Goal: Download file/media

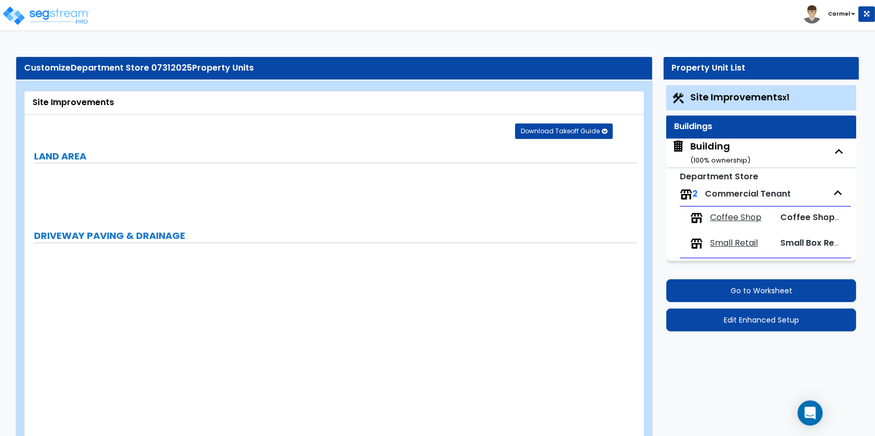
select select "2"
select select "1"
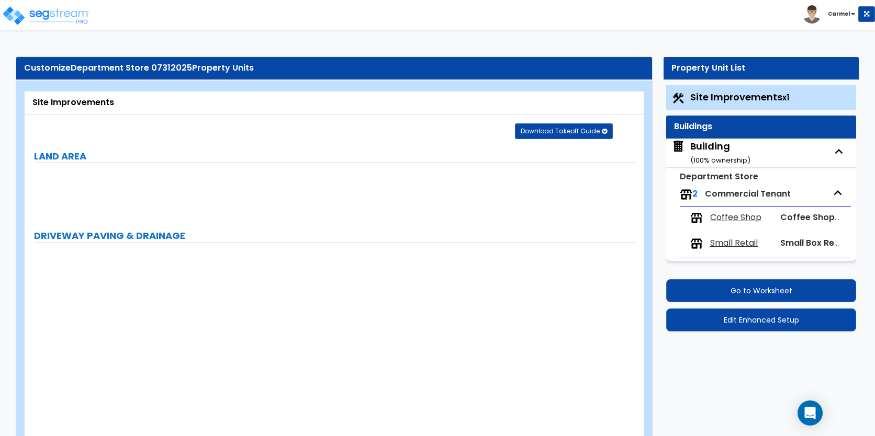
select select "2"
select select "1"
select select "2"
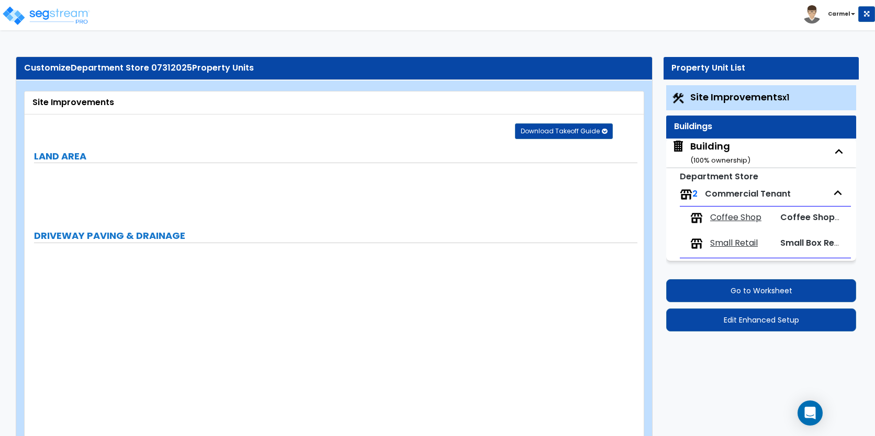
select select "1"
select select "2"
select select "1"
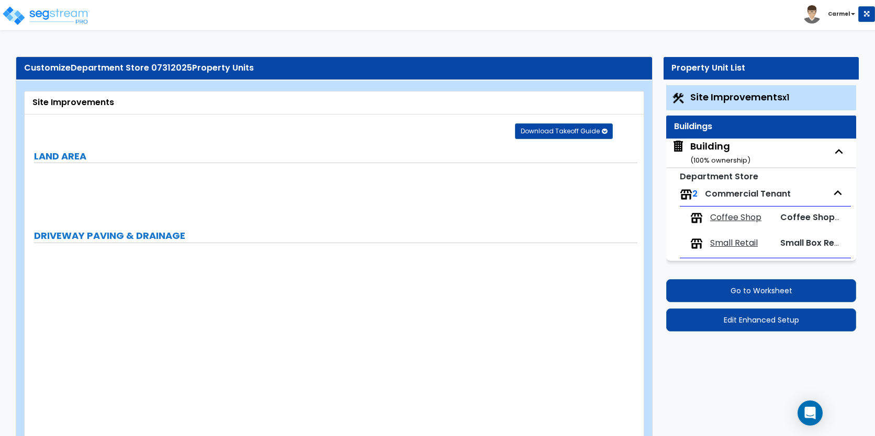
select select "2"
select select "1"
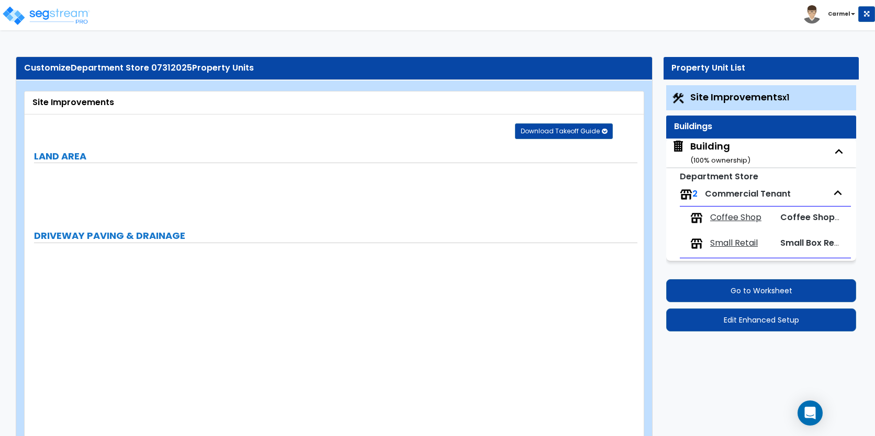
select select "6"
select select "2"
select select "3"
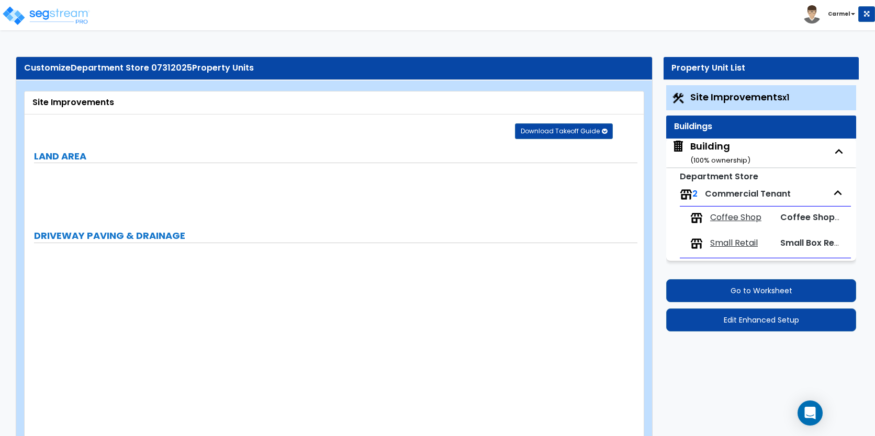
select select "2"
select select "7"
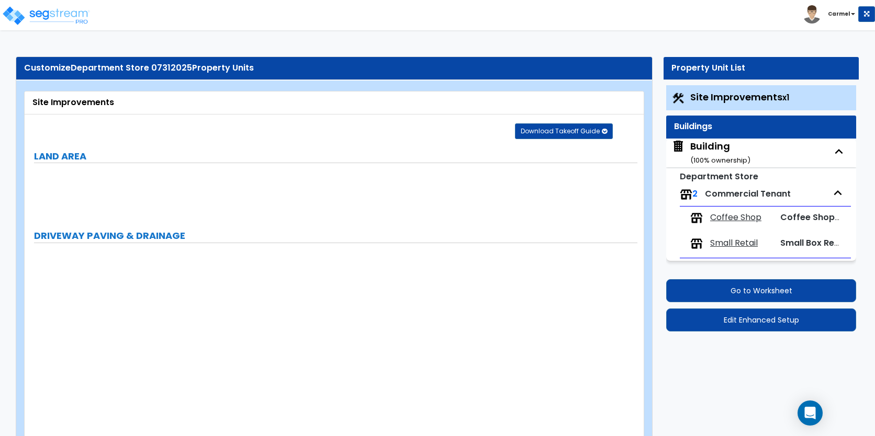
select select "2"
select select "3"
select select "1"
select select "16"
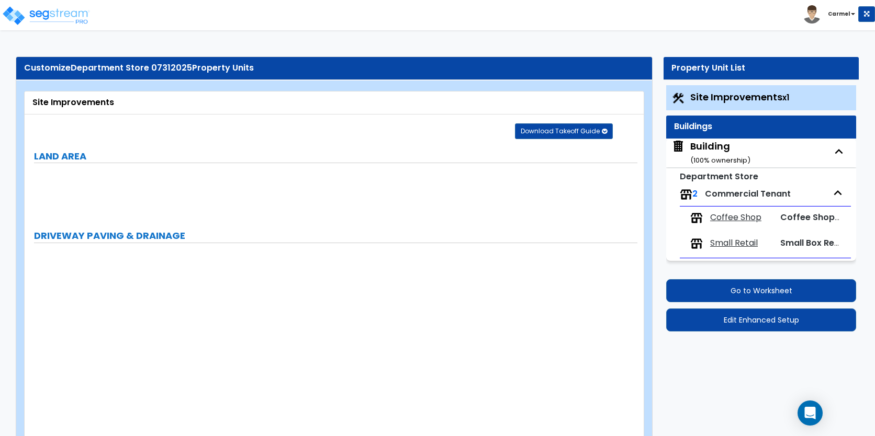
select select "2"
select select "5"
select select "4"
select select "1"
select select "3"
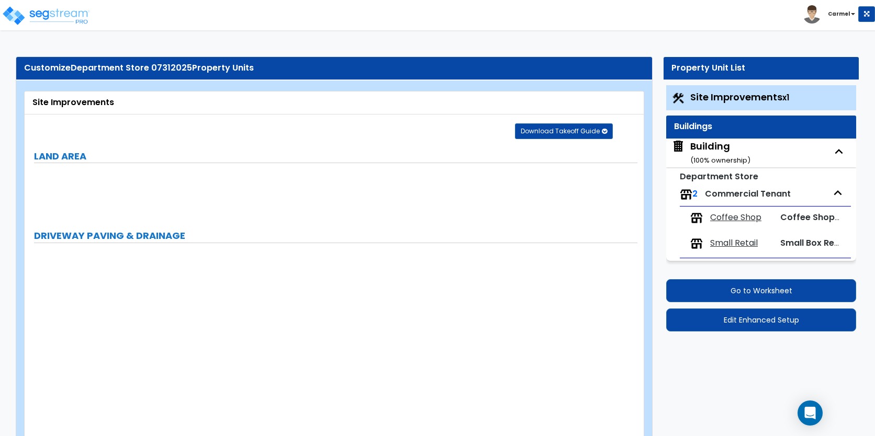
select select "1"
select select "4"
select select "2"
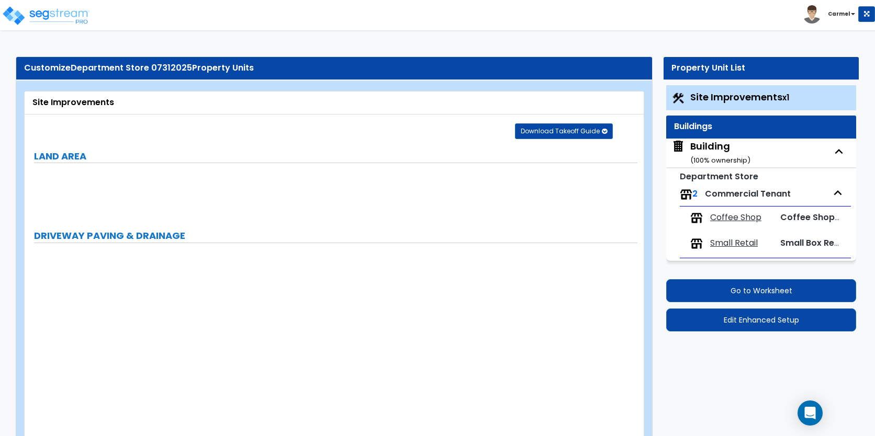
select select "1"
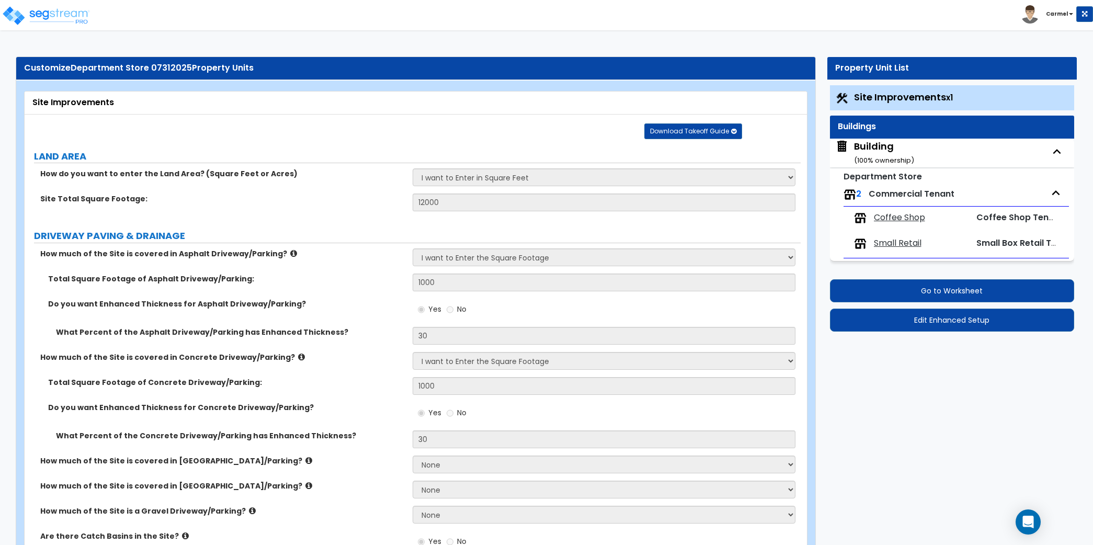
scroll to position [3629, 0]
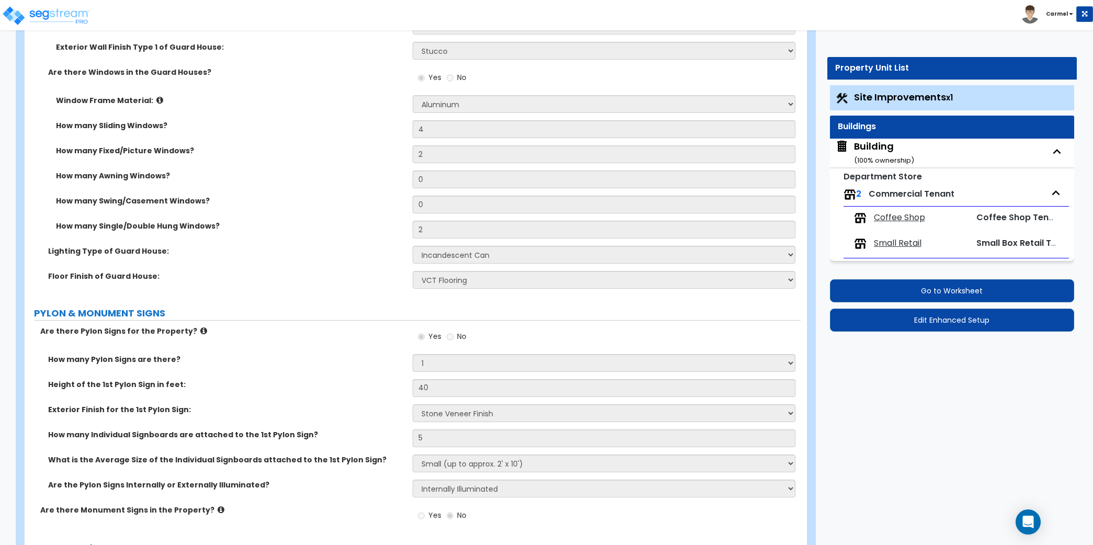
click at [874, 145] on div "Building ( 100 % ownership)" at bounding box center [884, 153] width 60 height 27
select select "1"
select select "2"
select select "1"
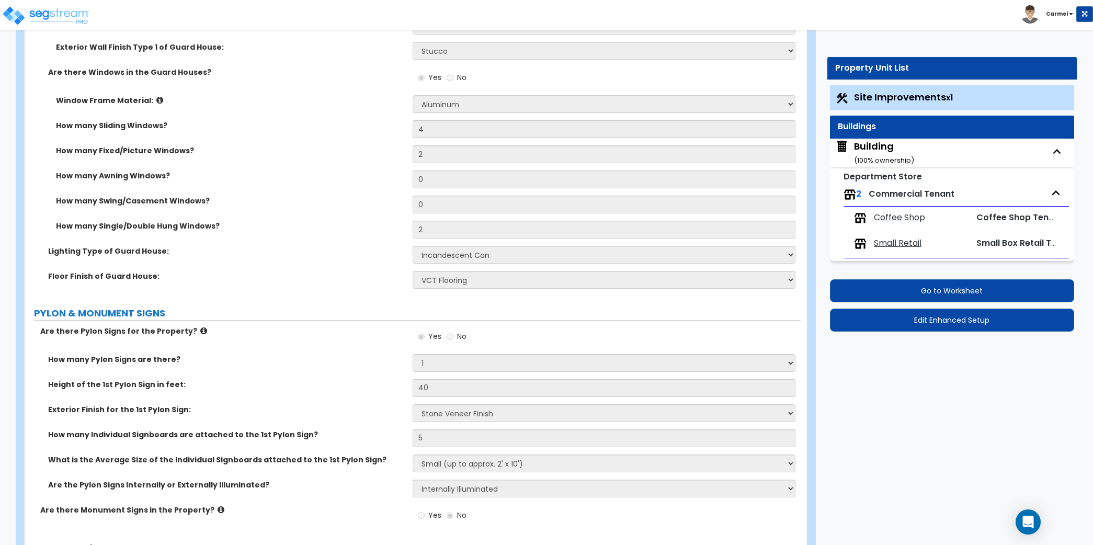
select select "1"
select select "2"
select select "3"
select select "9"
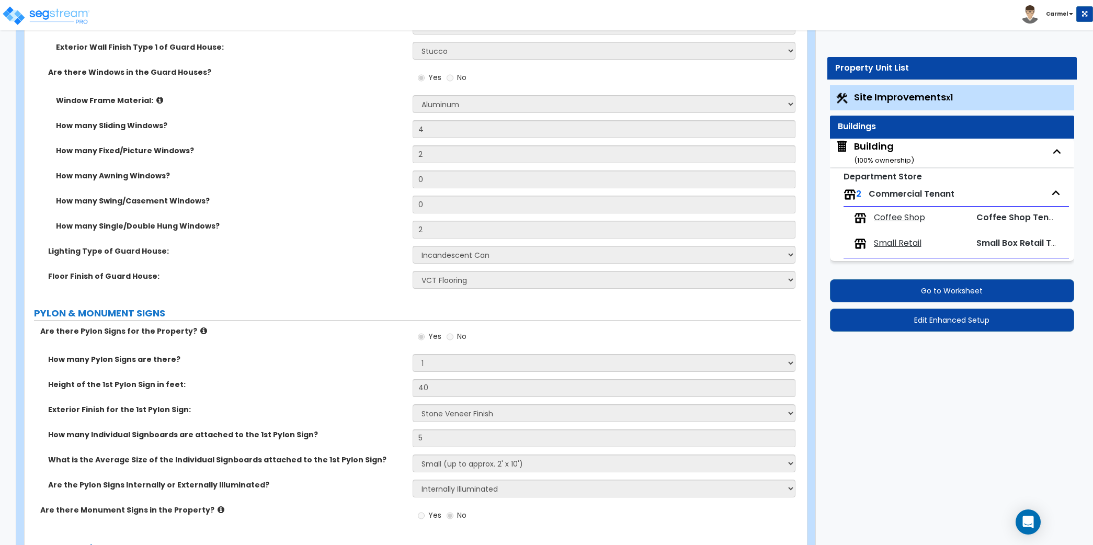
select select "5"
select select "7"
select select "3"
select select "1"
select select "4"
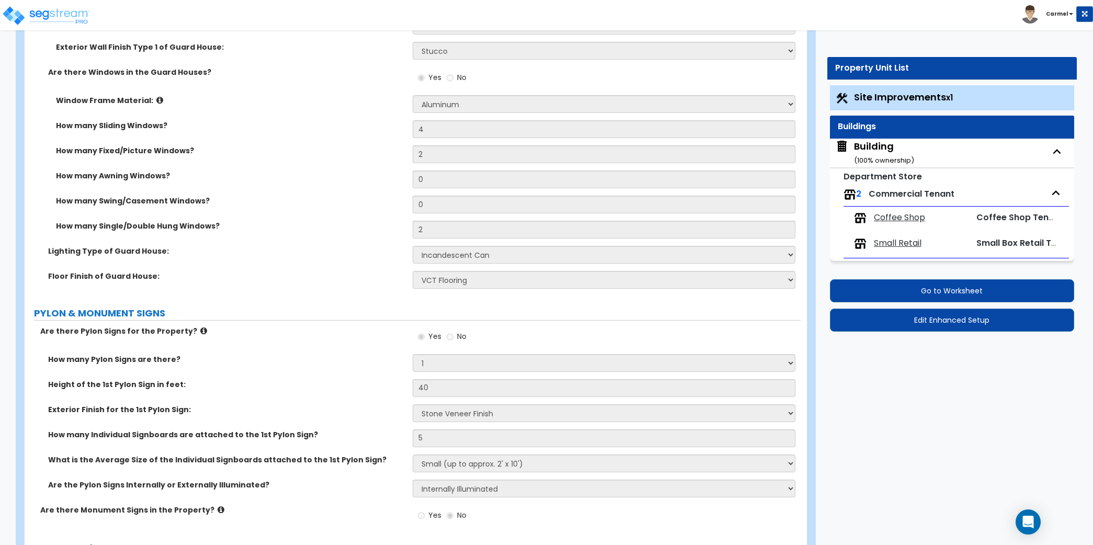
select select "1"
select select "3"
select select "5"
select select "3"
select select "2"
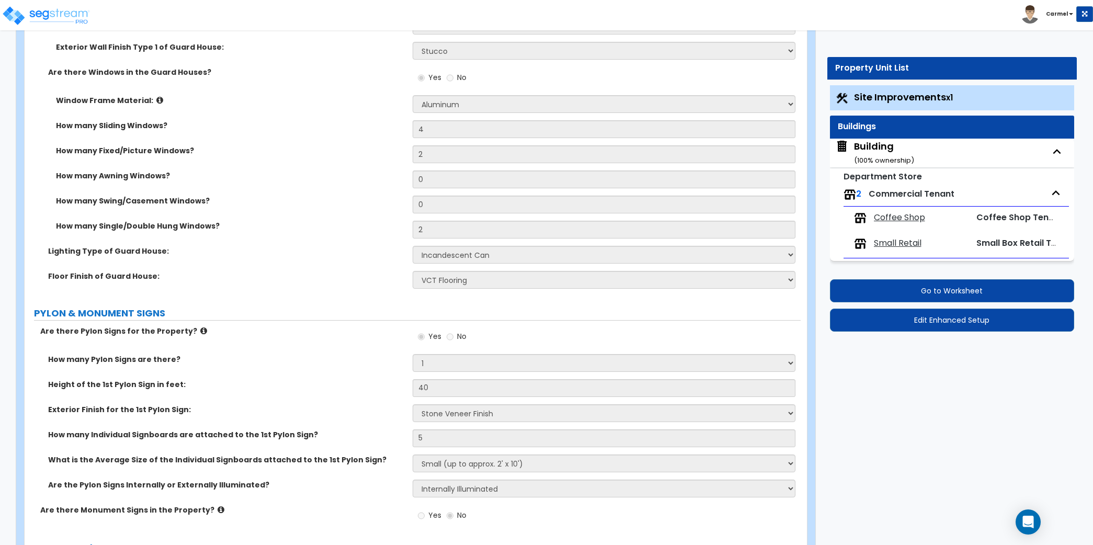
select select "1"
select select "2"
select select "1"
select select "2"
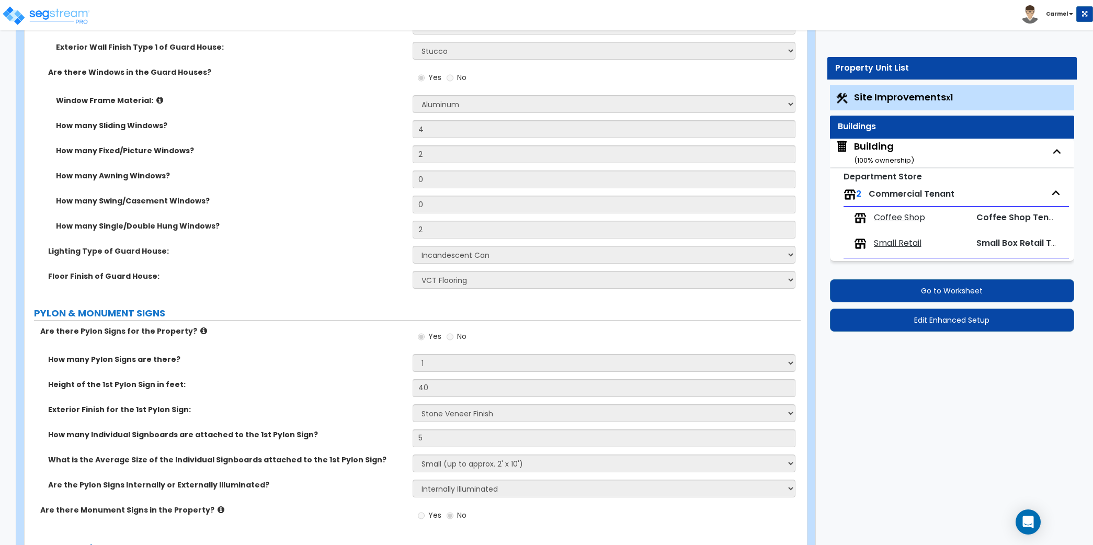
select select "2"
select select "1"
select select "3"
select select "2"
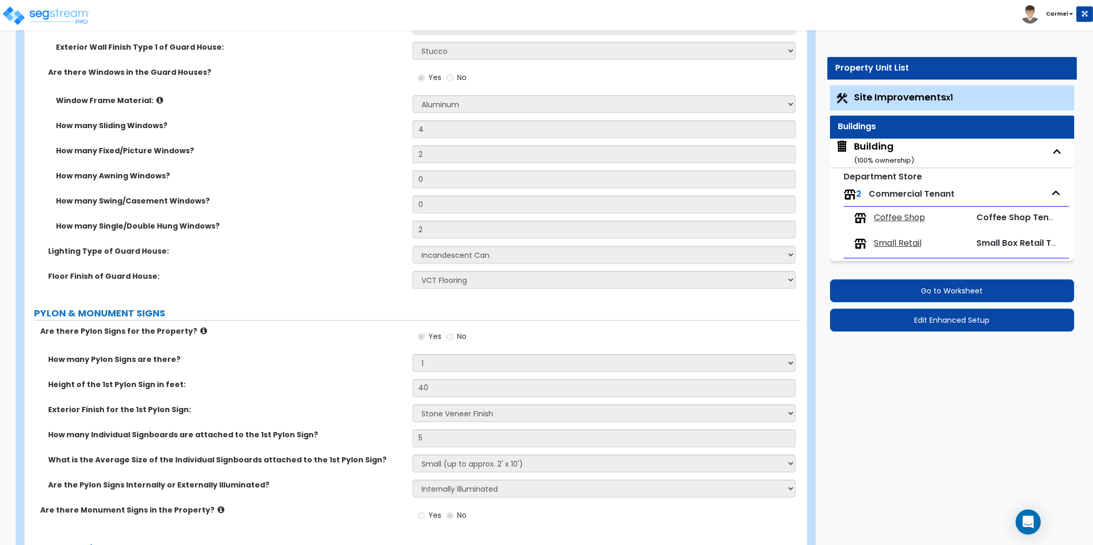
select select "3"
select select "8"
select select "1"
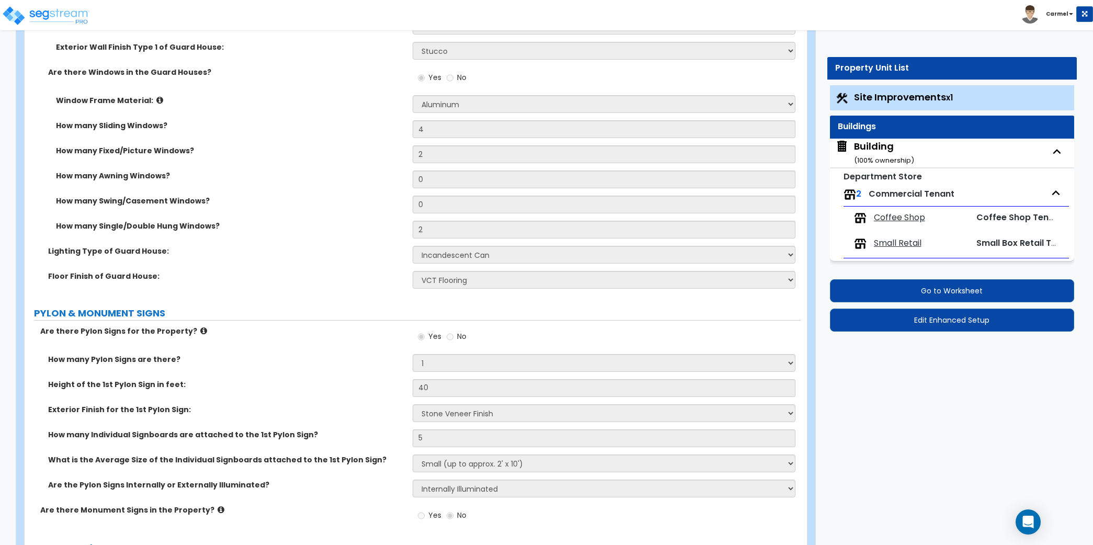
select select "1"
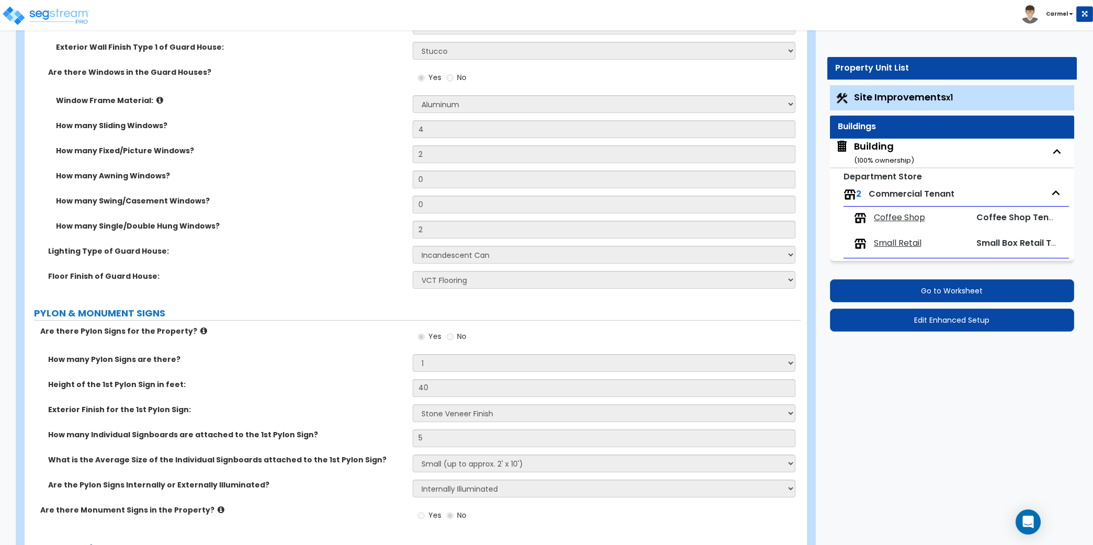
select select "3"
select select "1"
select select "7"
select select "2"
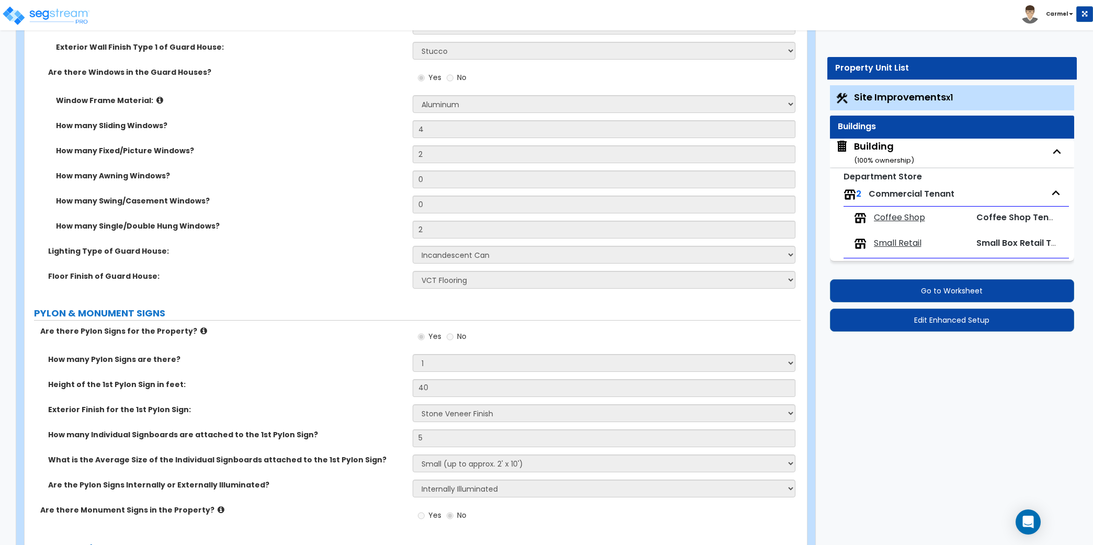
select select "4"
select select "1"
select select "3"
select select "2"
select select "3"
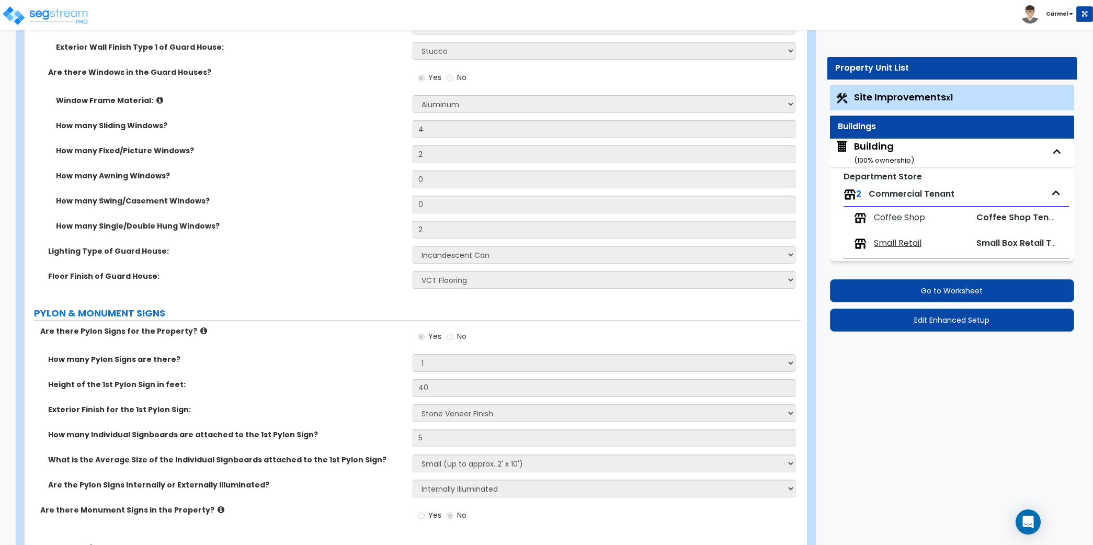
select select "1"
select select "3"
select select "4"
select select "2"
select select "3"
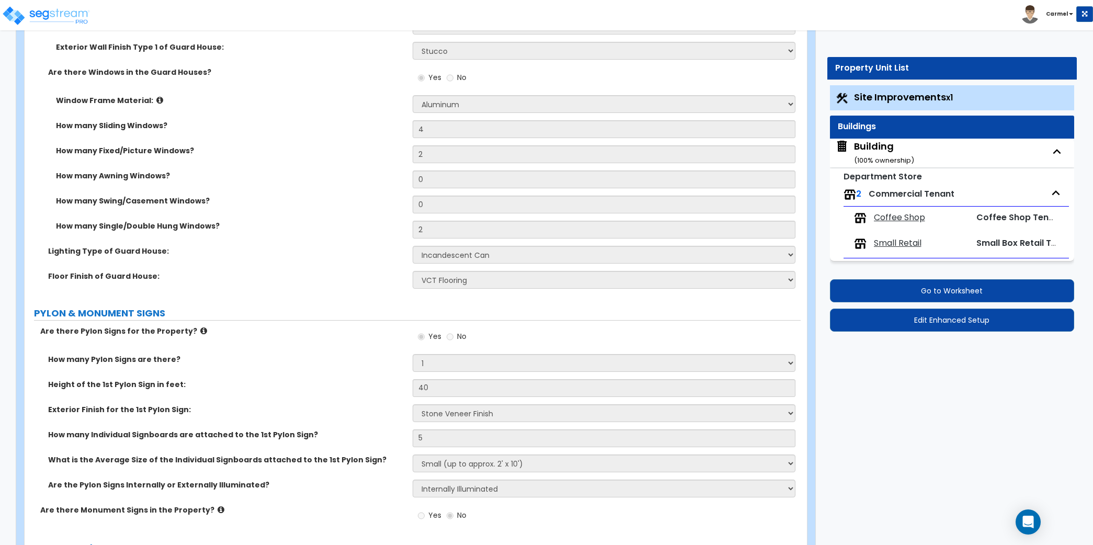
select select "8"
select select "3"
select select "4"
select select "3"
select select "2"
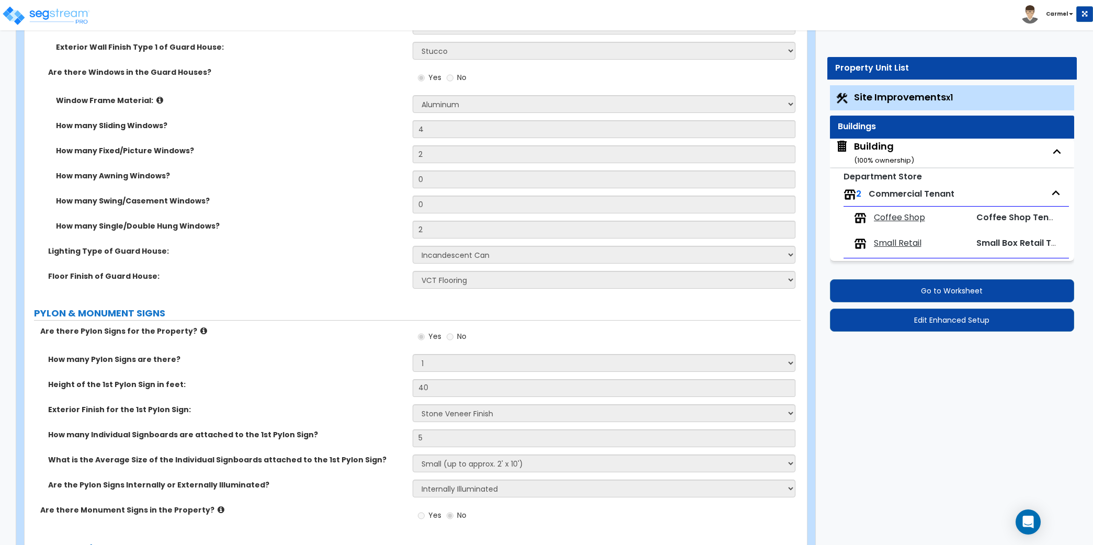
select select "4"
select select "5"
select select "2"
select select "1"
select select "2"
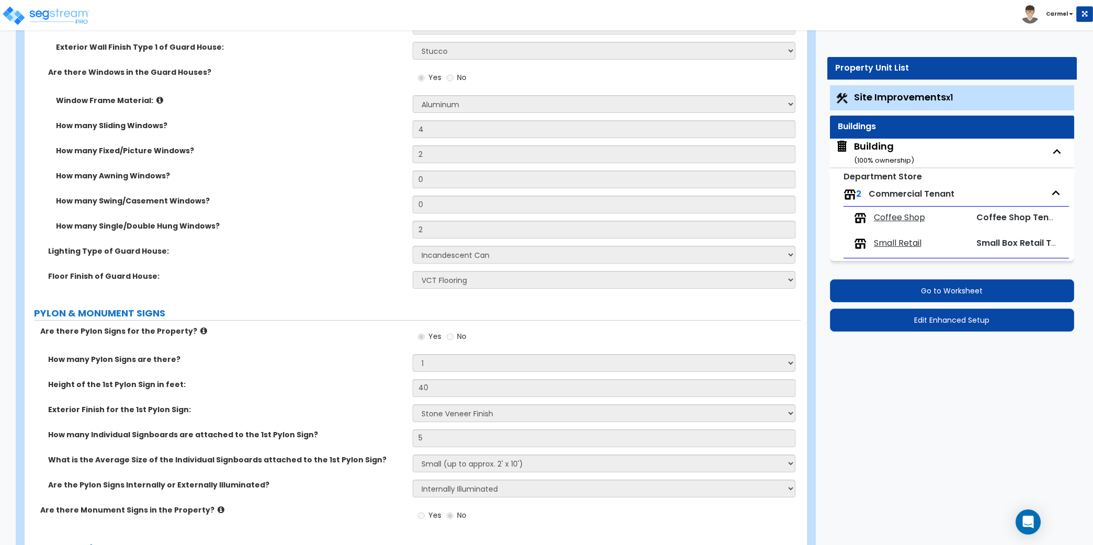
select select "3"
select select "2"
select select "1"
select select "3"
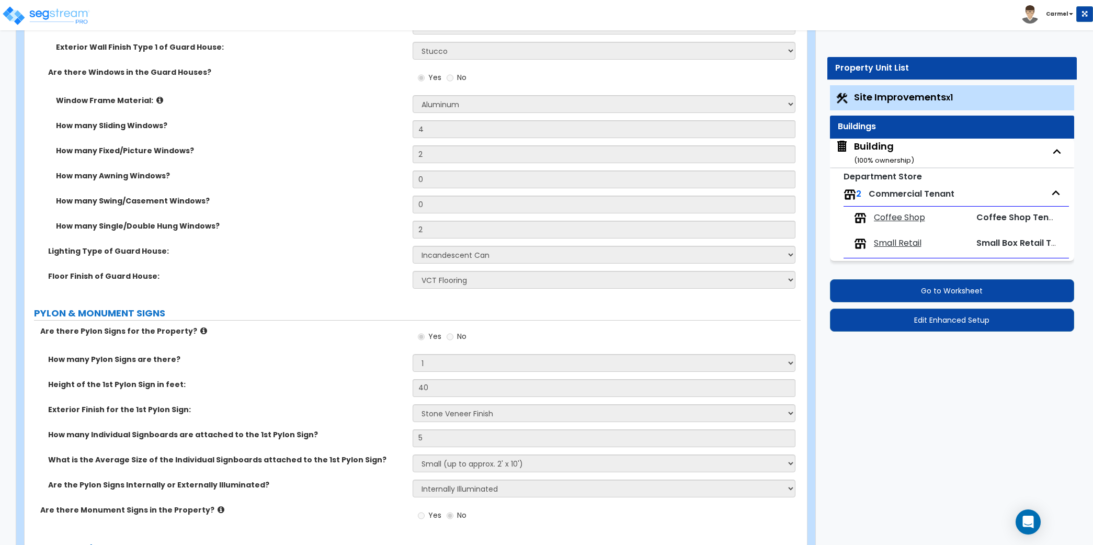
select select "6"
select select "5"
select select "4"
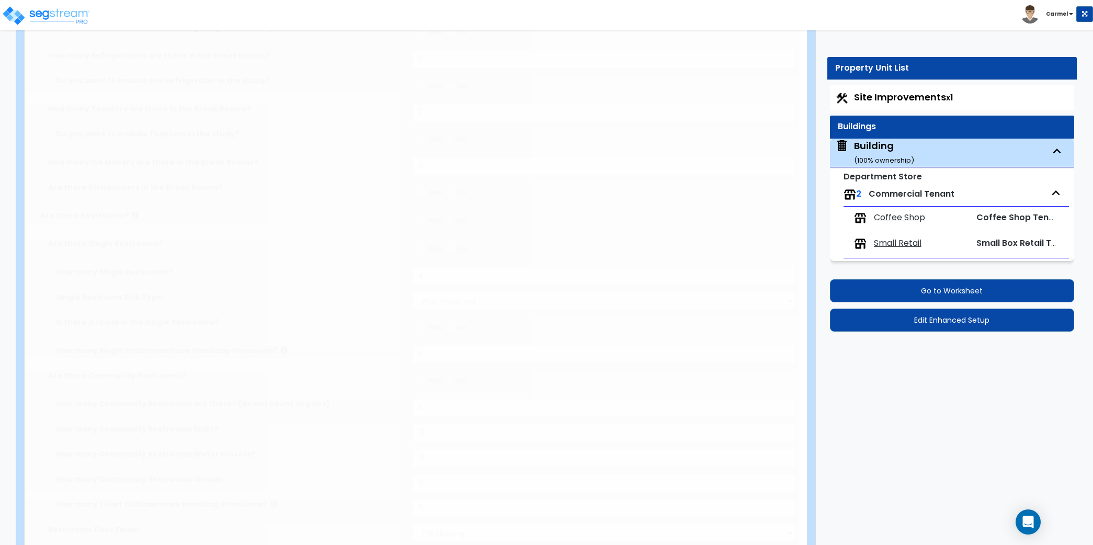
type input "1200"
radio input "true"
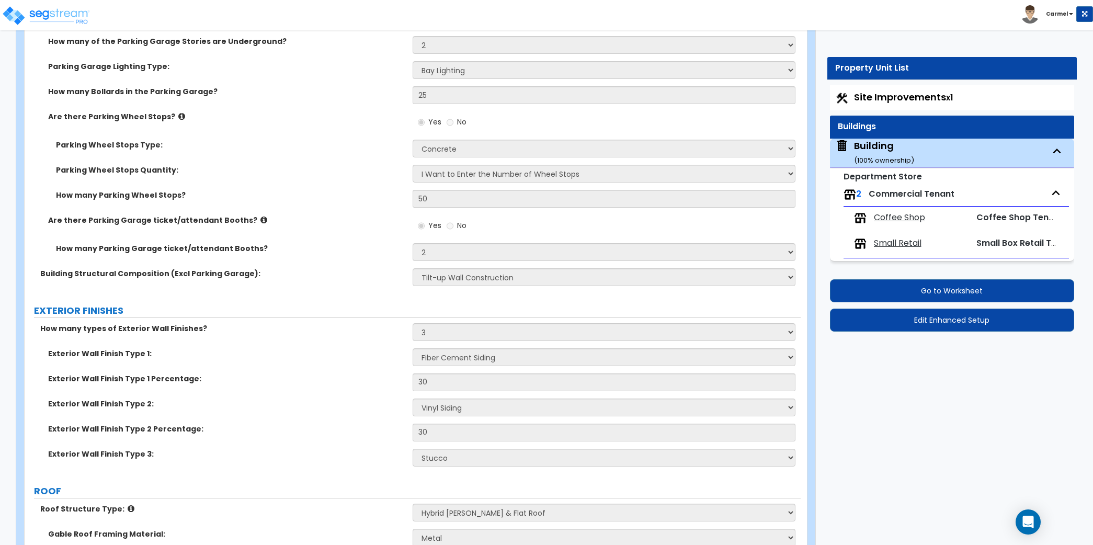
scroll to position [367, 0]
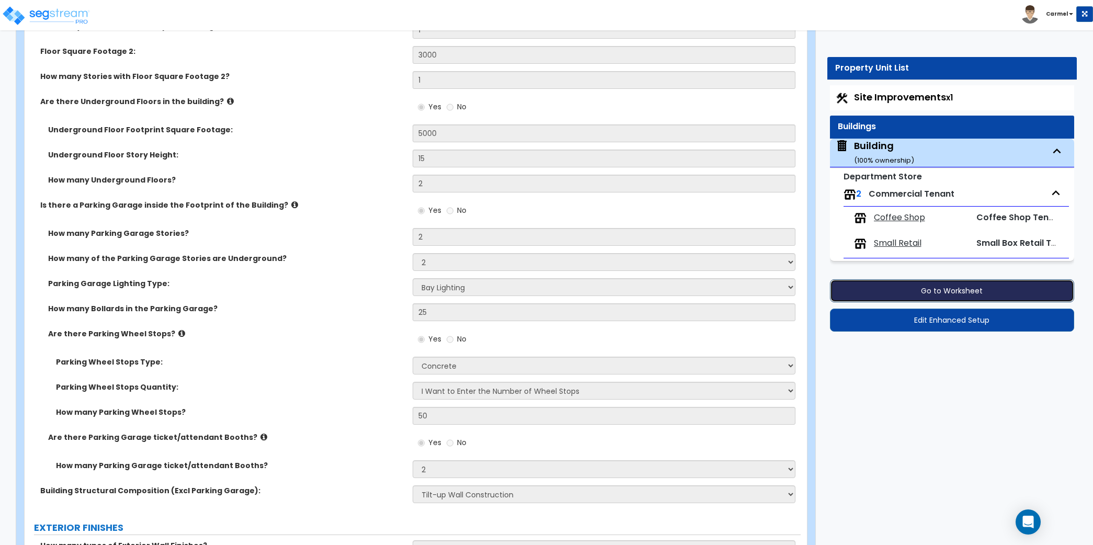
click at [874, 289] on button "Go to Worksheet" at bounding box center [952, 290] width 245 height 23
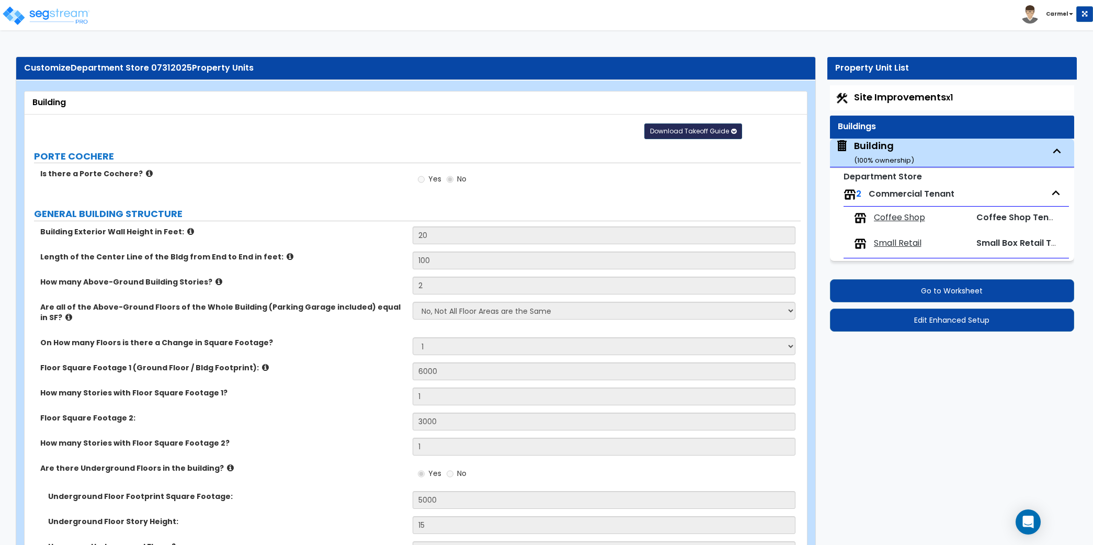
click at [712, 134] on button "Download Takeoff Guide" at bounding box center [694, 131] width 98 height 16
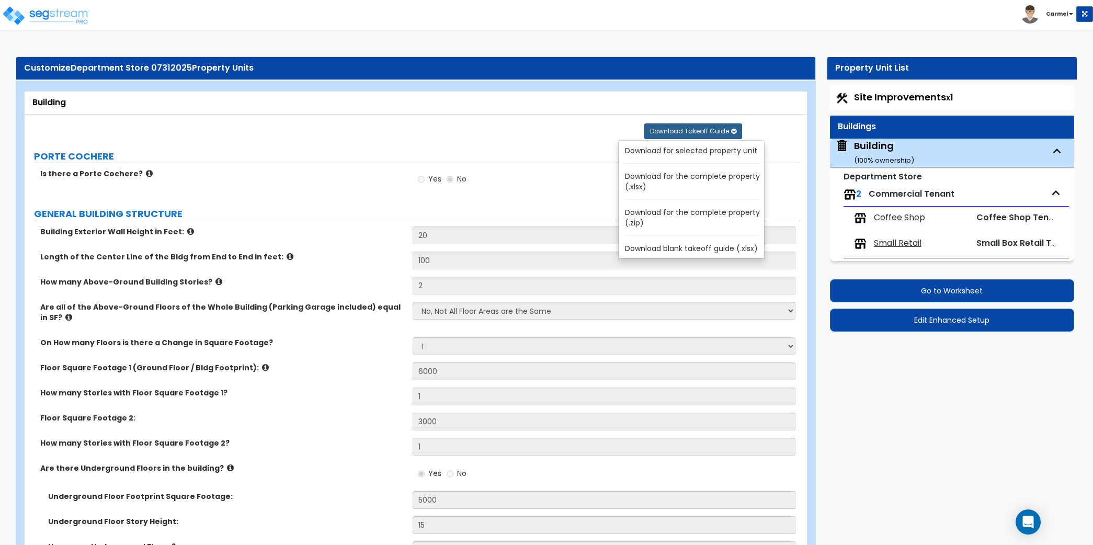
click at [693, 177] on link "Download for the complete property (.xlsx)" at bounding box center [693, 181] width 141 height 25
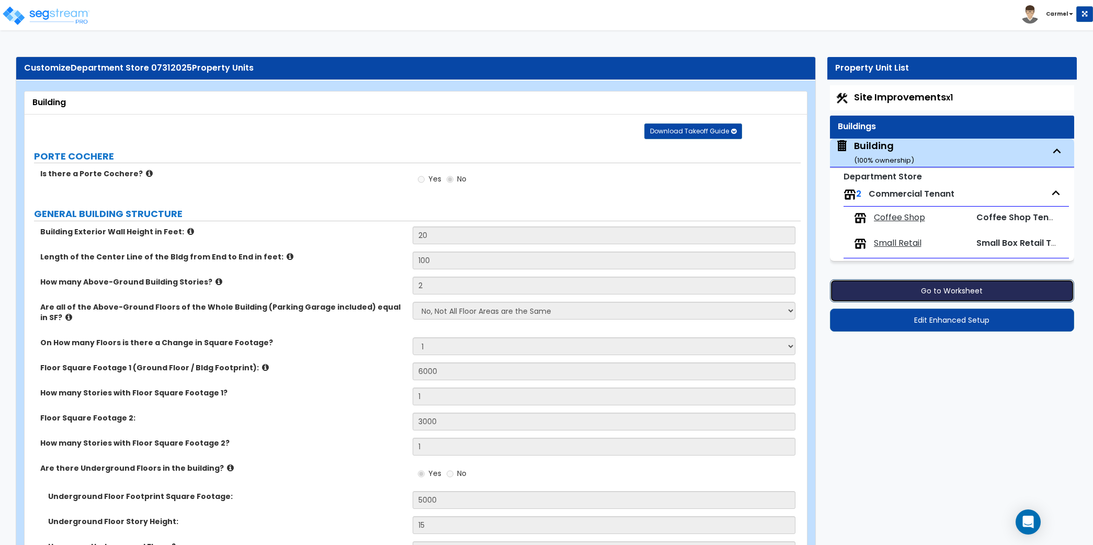
click at [874, 285] on button "Go to Worksheet" at bounding box center [952, 290] width 245 height 23
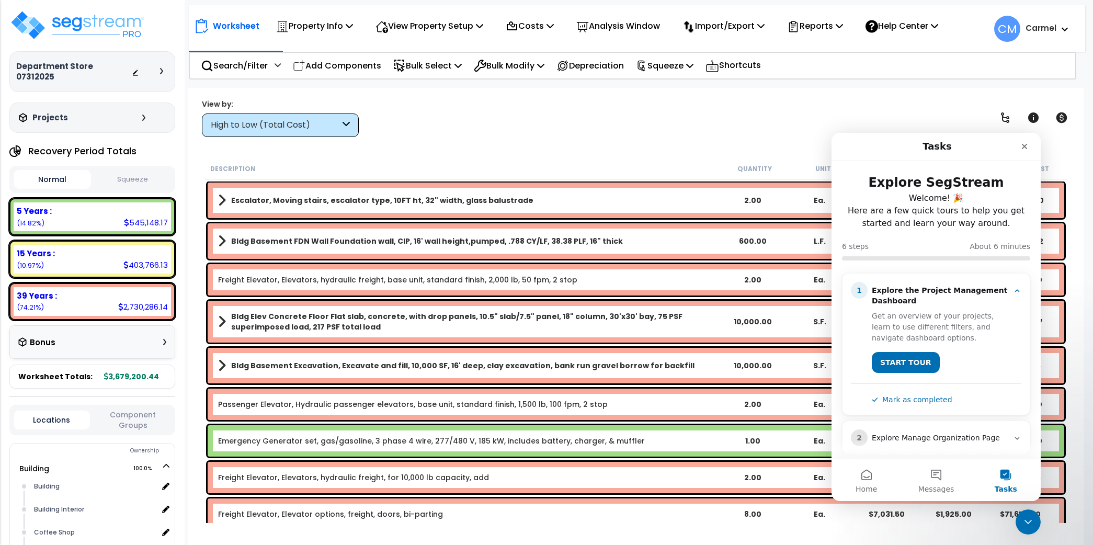
click at [577, 133] on div "View by: High to Low (Total Cost) High to Low (Total Cost)" at bounding box center [636, 117] width 876 height 39
click at [831, 31] on p "Reports" at bounding box center [815, 26] width 56 height 14
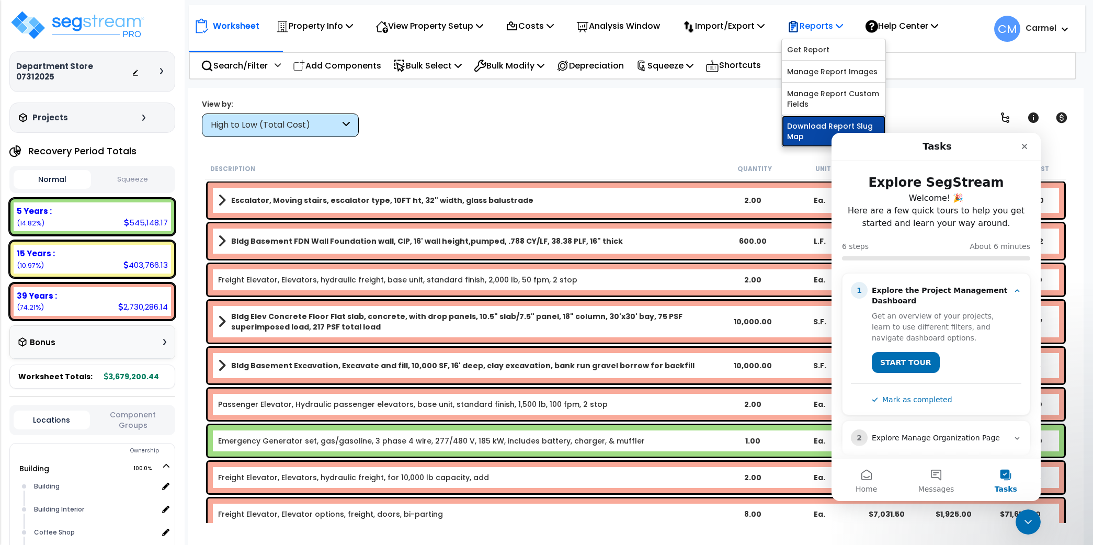
click at [818, 129] on link "Download Report Slug Map" at bounding box center [834, 131] width 104 height 31
